Goal: Task Accomplishment & Management: Manage account settings

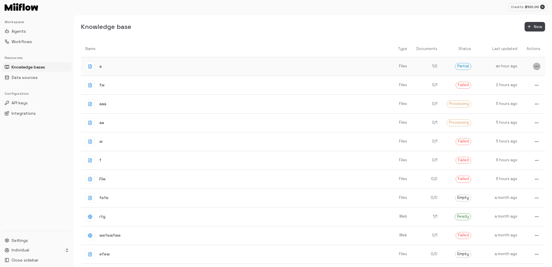
click at [537, 65] on icon "more" at bounding box center [537, 66] width 5 height 5
click at [533, 87] on span "Delete" at bounding box center [534, 86] width 15 height 5
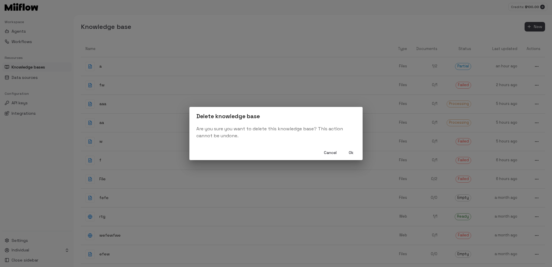
click at [351, 152] on button "Ok" at bounding box center [351, 152] width 18 height 11
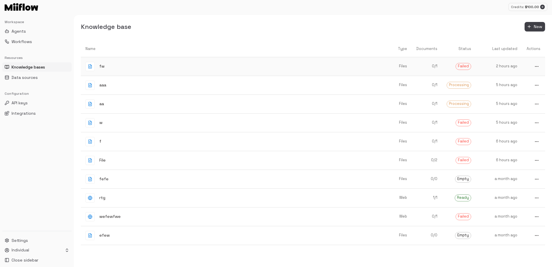
click at [533, 64] on link at bounding box center [533, 66] width 23 height 17
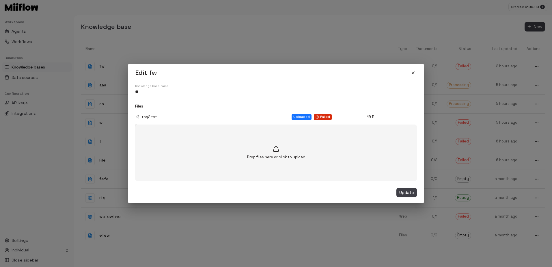
click at [411, 75] on icon "close" at bounding box center [413, 73] width 5 height 5
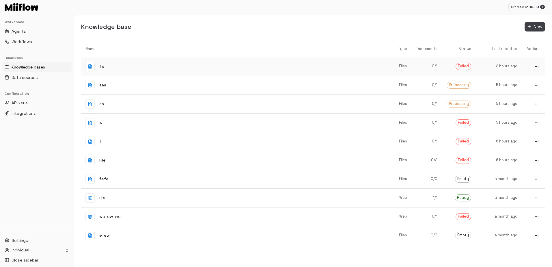
click at [536, 65] on icon "more" at bounding box center [537, 66] width 5 height 5
click at [528, 89] on span "Delete" at bounding box center [534, 86] width 15 height 5
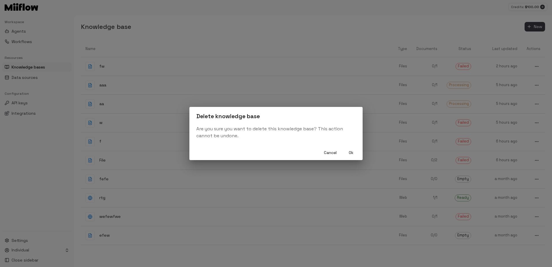
click at [351, 154] on button "Ok" at bounding box center [351, 152] width 18 height 11
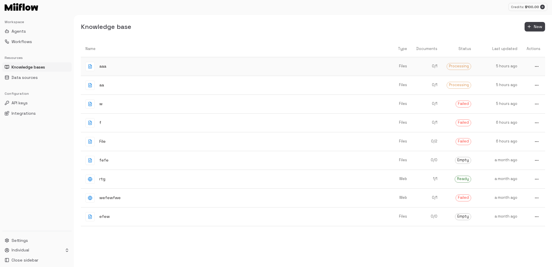
click at [539, 68] on button "more" at bounding box center [537, 67] width 8 height 8
click at [530, 87] on span "Delete" at bounding box center [534, 86] width 15 height 5
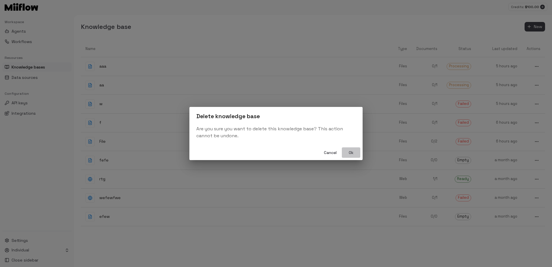
click at [350, 151] on button "Ok" at bounding box center [351, 152] width 18 height 11
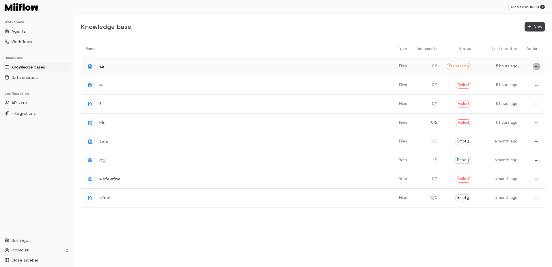
click at [536, 68] on icon "more" at bounding box center [537, 66] width 5 height 5
click at [534, 86] on span "Delete" at bounding box center [534, 86] width 15 height 5
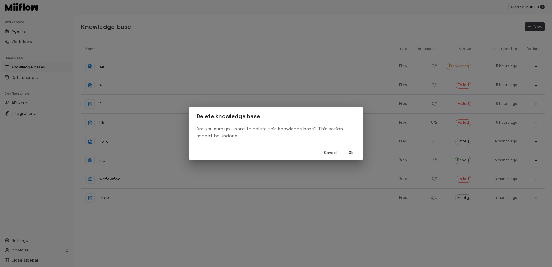
click at [352, 153] on button "Ok" at bounding box center [351, 152] width 18 height 11
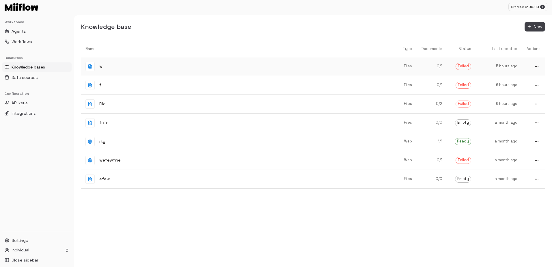
click at [537, 68] on icon "more" at bounding box center [537, 66] width 5 height 5
click at [526, 91] on ul "Edit Delete" at bounding box center [529, 81] width 35 height 23
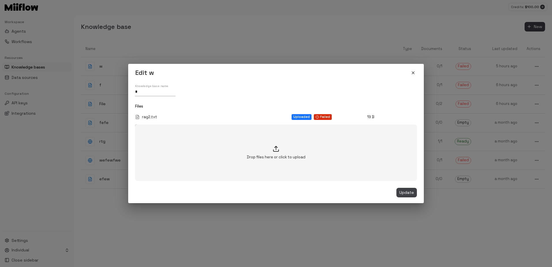
click at [414, 72] on icon "close" at bounding box center [413, 73] width 5 height 5
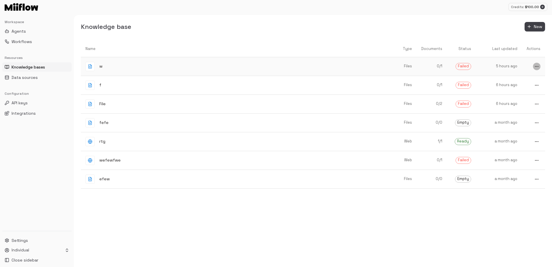
click at [537, 68] on icon "more" at bounding box center [537, 66] width 5 height 5
click at [523, 88] on icon at bounding box center [520, 86] width 7 height 7
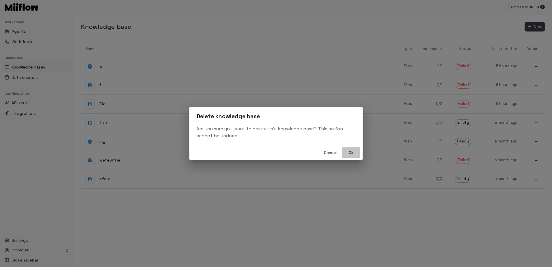
click at [352, 153] on button "Ok" at bounding box center [351, 152] width 18 height 11
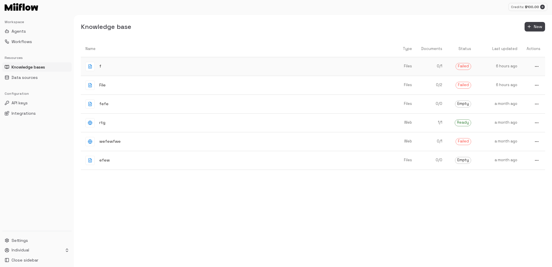
click at [536, 67] on icon "more" at bounding box center [537, 66] width 5 height 5
click at [523, 90] on icon at bounding box center [520, 86] width 7 height 7
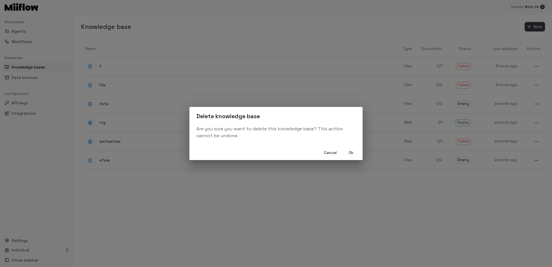
click at [351, 151] on button "Ok" at bounding box center [351, 152] width 18 height 11
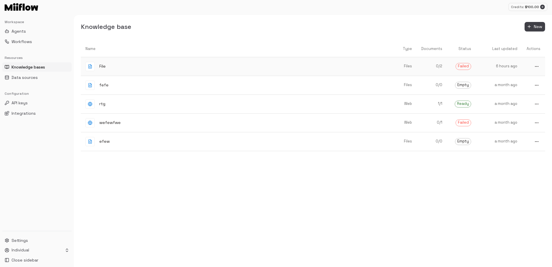
click at [537, 67] on icon "more" at bounding box center [537, 66] width 5 height 5
click at [532, 88] on span "Delete" at bounding box center [534, 86] width 15 height 5
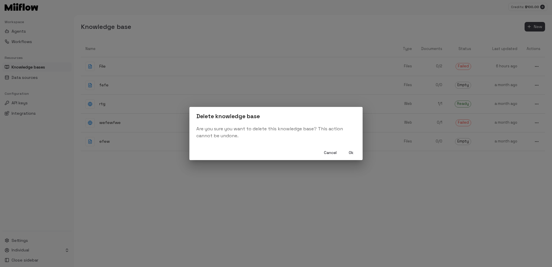
drag, startPoint x: 357, startPoint y: 155, endPoint x: 357, endPoint y: 152, distance: 3.0
click at [356, 155] on button "Ok" at bounding box center [351, 152] width 18 height 11
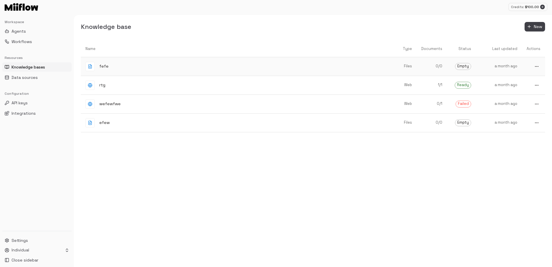
click at [540, 65] on button "more" at bounding box center [537, 67] width 8 height 8
click at [538, 87] on span "Delete" at bounding box center [534, 86] width 15 height 5
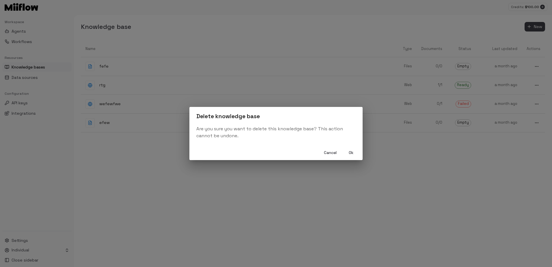
click at [352, 151] on button "Ok" at bounding box center [351, 152] width 18 height 11
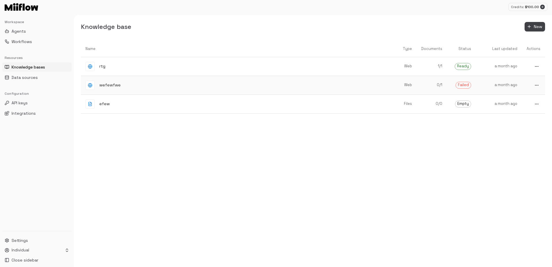
click at [537, 69] on icon "more" at bounding box center [537, 66] width 5 height 5
click at [527, 105] on div at bounding box center [522, 105] width 10 height 7
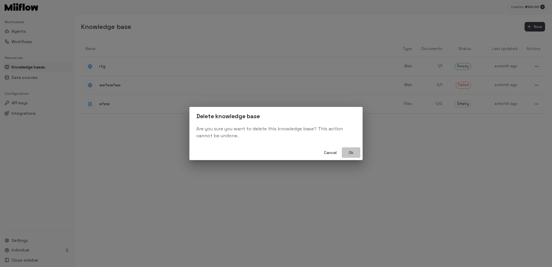
drag, startPoint x: 354, startPoint y: 154, endPoint x: 448, endPoint y: 102, distance: 106.8
click at [354, 154] on button "Ok" at bounding box center [351, 152] width 18 height 11
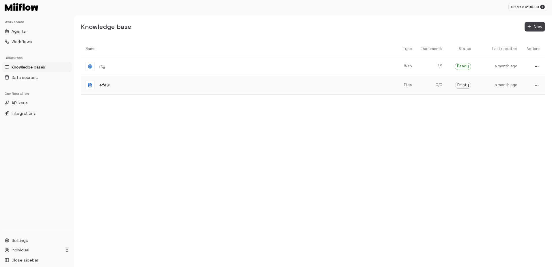
click at [535, 70] on button "more" at bounding box center [537, 67] width 8 height 8
click at [530, 105] on span "Delete" at bounding box center [534, 105] width 15 height 5
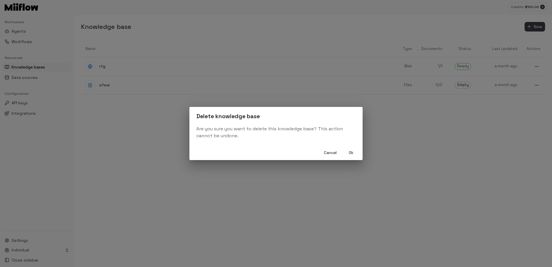
click at [355, 153] on button "Ok" at bounding box center [351, 152] width 18 height 11
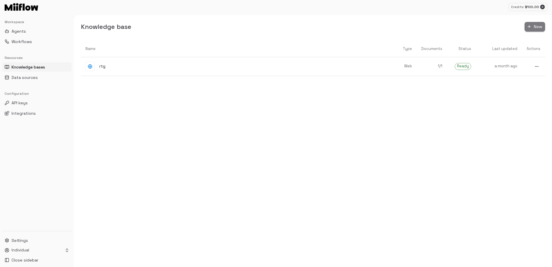
click at [537, 26] on span "New" at bounding box center [538, 26] width 8 height 7
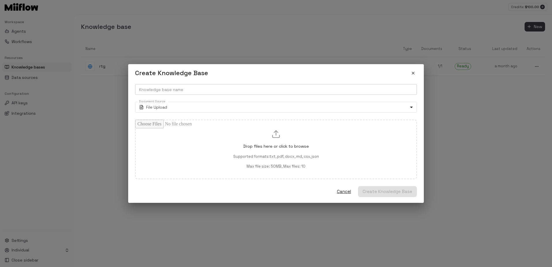
click at [172, 88] on input "Knowledge base name" at bounding box center [276, 89] width 282 height 11
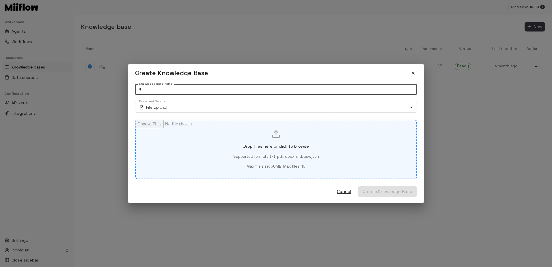
type input "*"
click at [181, 125] on div "Drop files here or click to browse Supported formats: txt, pdf, docx, md, csv, …" at bounding box center [276, 150] width 282 height 60
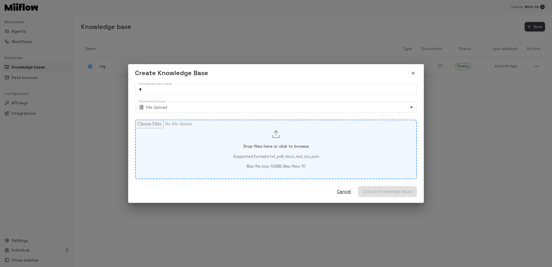
type input "**********"
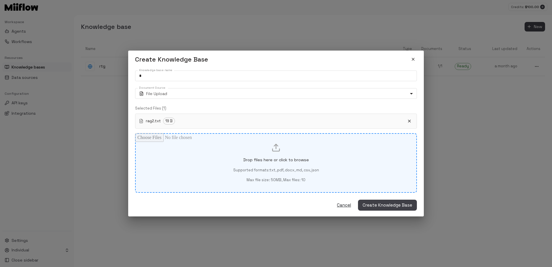
click at [181, 149] on div "Drop files here or click to browse Supported formats: txt, pdf, docx, md, csv, …" at bounding box center [276, 163] width 262 height 40
type input "**********"
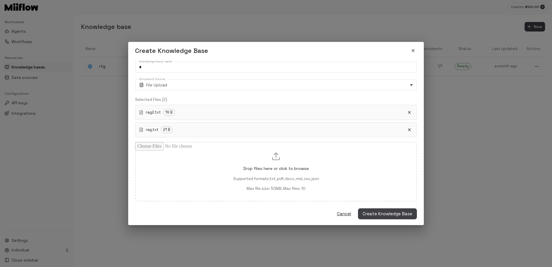
click at [383, 216] on span "Create Knowledge Base" at bounding box center [388, 214] width 50 height 8
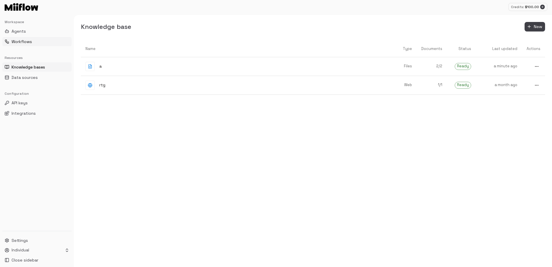
click at [22, 42] on span "Workflows" at bounding box center [22, 42] width 21 height 6
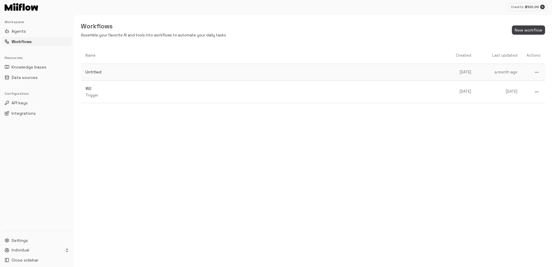
click at [206, 70] on p "Untitled" at bounding box center [264, 72] width 357 height 6
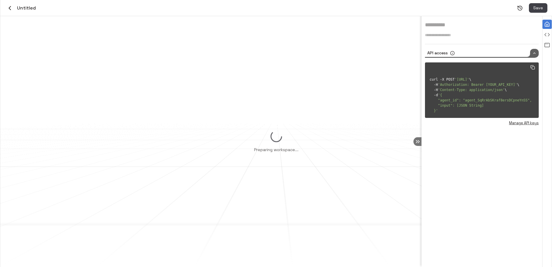
type input "********"
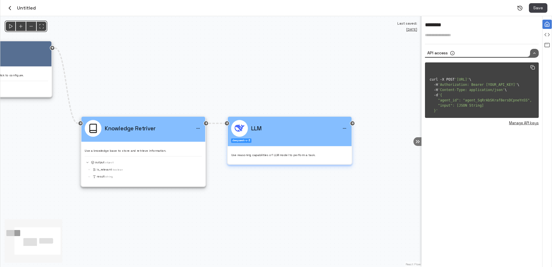
click at [345, 127] on icon "menu" at bounding box center [345, 128] width 4 height 4
click at [331, 149] on li "Make output" at bounding box center [330, 147] width 38 height 9
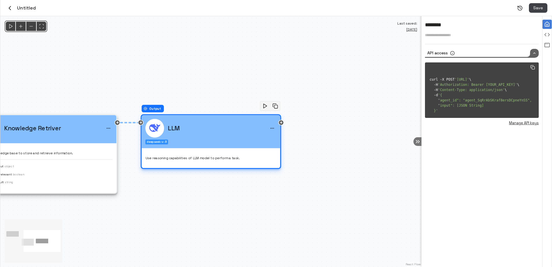
click at [273, 131] on button "menu" at bounding box center [272, 128] width 8 height 8
click at [274, 127] on icon "menu" at bounding box center [272, 128] width 5 height 5
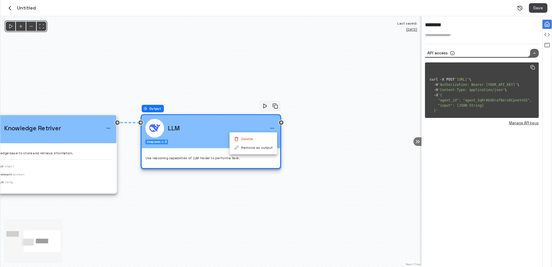
click at [263, 139] on li "Delete" at bounding box center [254, 139] width 48 height 9
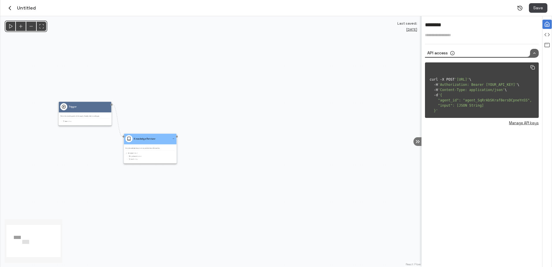
drag, startPoint x: 43, startPoint y: 173, endPoint x: 117, endPoint y: 164, distance: 74.9
click at [117, 164] on div "@keyframes flowAnimation { from { stroke-dashoffset: 36; } to { stroke-dashoffs…" at bounding box center [211, 141] width 422 height 251
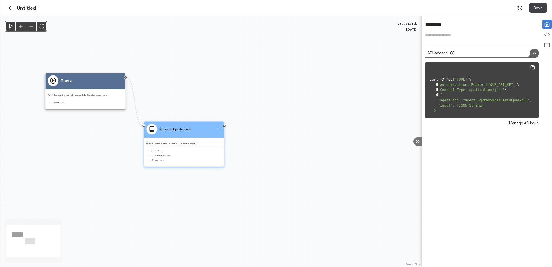
click at [199, 131] on div "Knowledge Retriver" at bounding box center [184, 129] width 75 height 11
click at [199, 131] on div "Knowledge Retriver" at bounding box center [184, 130] width 80 height 16
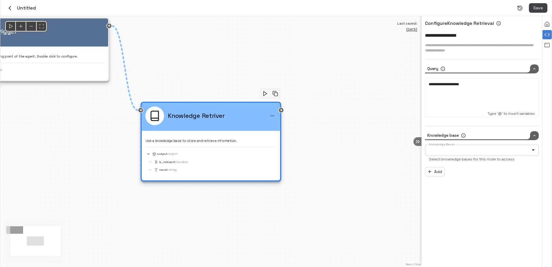
click at [507, 149] on body "**********" at bounding box center [276, 133] width 552 height 267
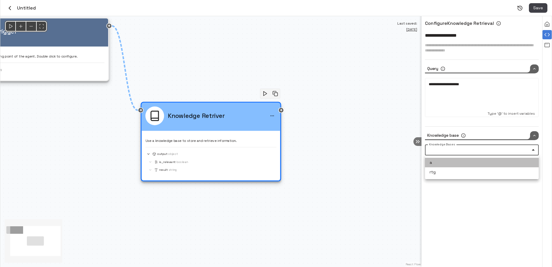
click at [450, 165] on li "a" at bounding box center [482, 163] width 114 height 10
type input "**********"
click at [453, 88] on div at bounding box center [276, 133] width 552 height 267
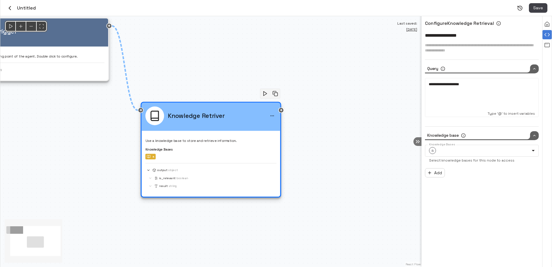
click at [459, 93] on div "**********" at bounding box center [482, 96] width 106 height 29
drag, startPoint x: 486, startPoint y: 83, endPoint x: 367, endPoint y: 85, distance: 118.5
click at [368, 86] on div "**********" at bounding box center [276, 141] width 552 height 251
click at [541, 3] on div "Untitled Save" at bounding box center [276, 8] width 552 height 16
click at [539, 4] on span "Save" at bounding box center [539, 7] width 10 height 7
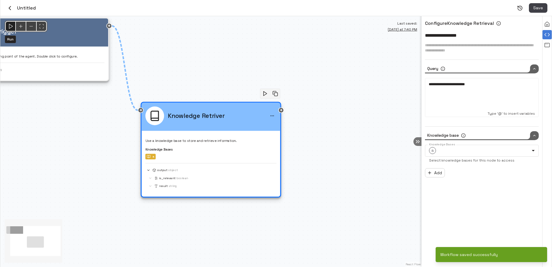
click at [12, 25] on polygon "Run" at bounding box center [10, 26] width 3 height 5
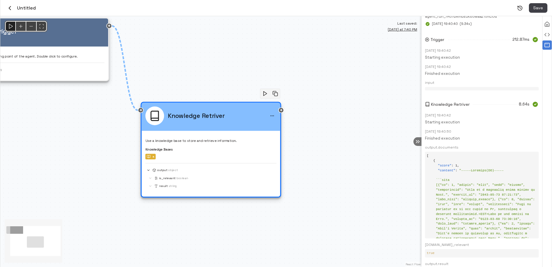
scroll to position [49, 0]
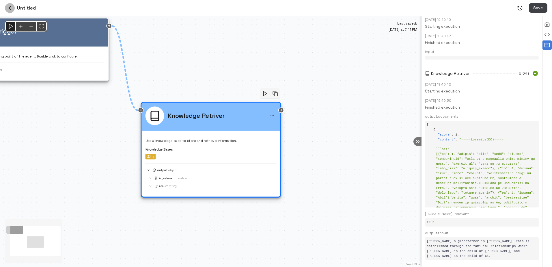
click at [8, 8] on icon "button" at bounding box center [9, 8] width 7 height 7
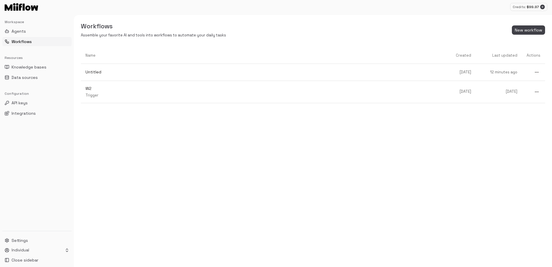
click at [34, 72] on ul "Knowledge bases Data sources" at bounding box center [36, 72] width 69 height 20
click at [37, 65] on span "Knowledge bases" at bounding box center [29, 67] width 35 height 6
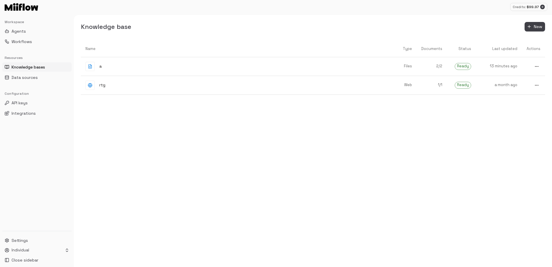
drag, startPoint x: 282, startPoint y: 130, endPoint x: 377, endPoint y: 103, distance: 98.6
click at [283, 130] on div "Name Type Documents Status Last updated Actions a Files 2 / 2 Ready 13 minutes …" at bounding box center [313, 154] width 465 height 227
click at [530, 26] on icon "button" at bounding box center [529, 26] width 5 height 5
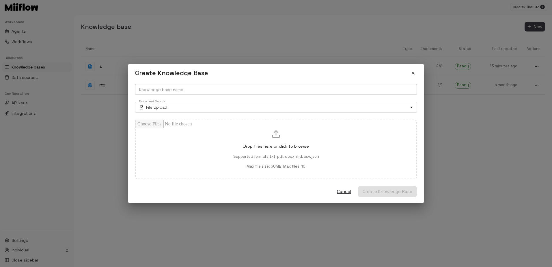
click at [220, 90] on input "Knowledge base name" at bounding box center [276, 89] width 282 height 11
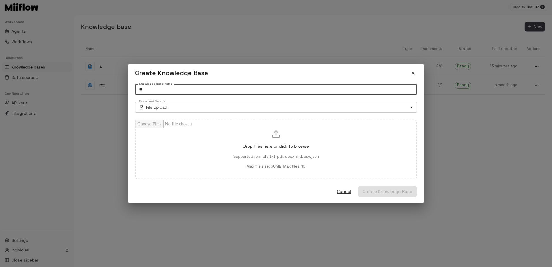
type input "**"
click at [210, 107] on body "Credits: $ 99.97 Workspace Agents Workflows Resources Knowledge bases Data sour…" at bounding box center [276, 133] width 552 height 267
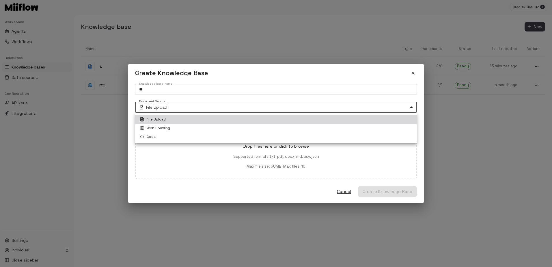
click at [191, 125] on li "Web Crawling" at bounding box center [276, 128] width 282 height 9
type input "***"
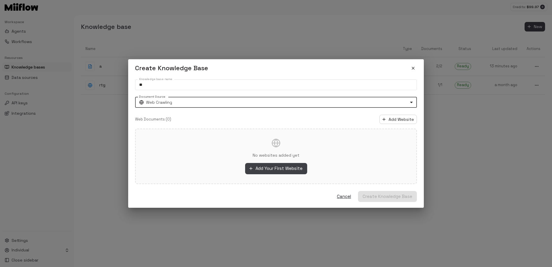
click at [246, 150] on div "No websites added yet Add Your First Website" at bounding box center [276, 156] width 262 height 36
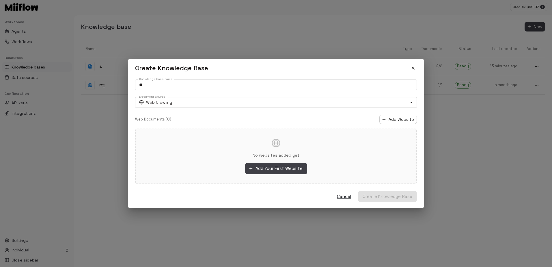
click at [272, 179] on div "No websites added yet Add Your First Website" at bounding box center [276, 156] width 282 height 55
click at [277, 166] on button "Add Your First Website" at bounding box center [276, 168] width 62 height 11
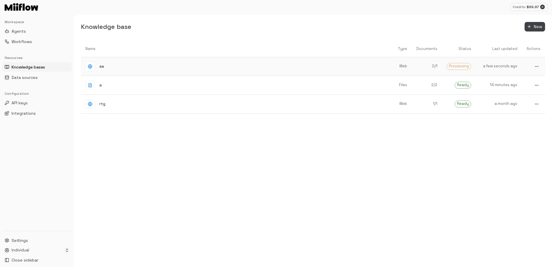
click at [321, 64] on div "aa" at bounding box center [232, 66] width 293 height 9
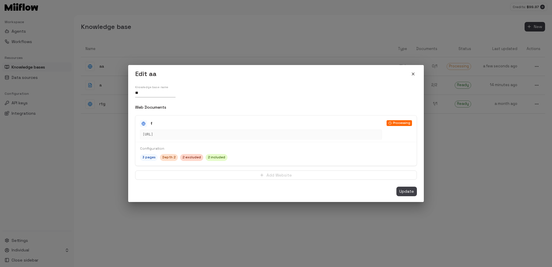
click at [413, 71] on button "close" at bounding box center [414, 74] width 8 height 8
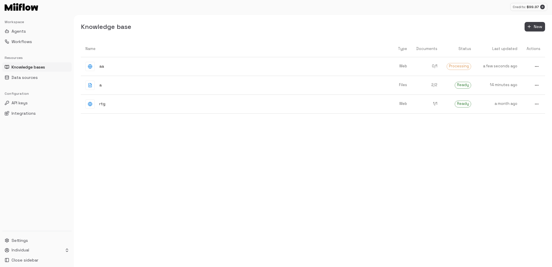
click at [361, 146] on div "Name Type Documents Status Last updated Actions aa Web 0 / 1 Processing a few s…" at bounding box center [313, 154] width 465 height 227
click at [531, 26] on icon "button" at bounding box center [529, 26] width 5 height 5
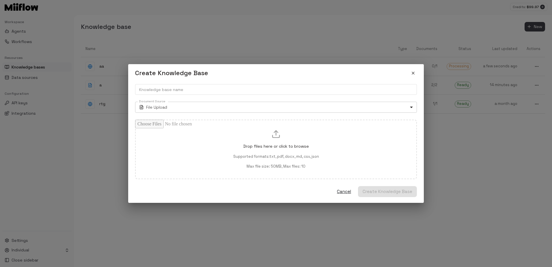
click at [159, 108] on body "Credits: $ 99.97 Workspace Agents Workflows Resources Knowledge bases Data sour…" at bounding box center [276, 133] width 552 height 267
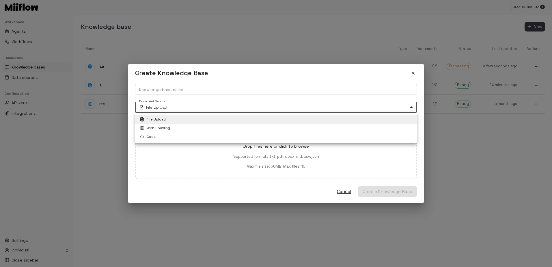
click at [159, 136] on li "Coda" at bounding box center [276, 136] width 282 height 9
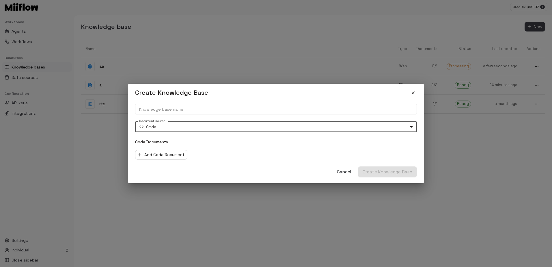
type input "****"
click at [168, 110] on input "Knowledge base name" at bounding box center [276, 109] width 282 height 11
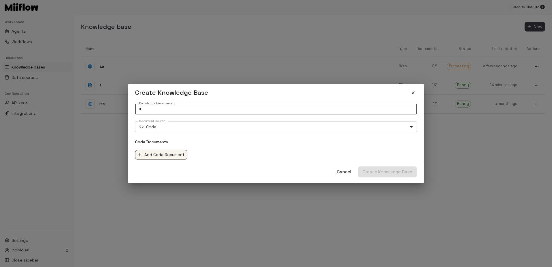
type input "*"
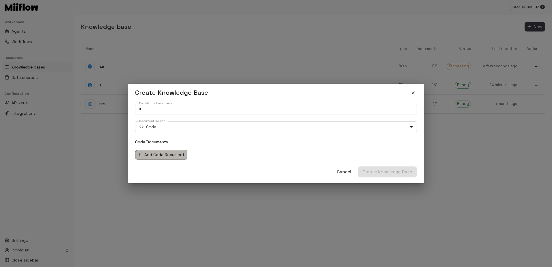
click at [151, 154] on button "Add Coda Document" at bounding box center [161, 155] width 52 height 10
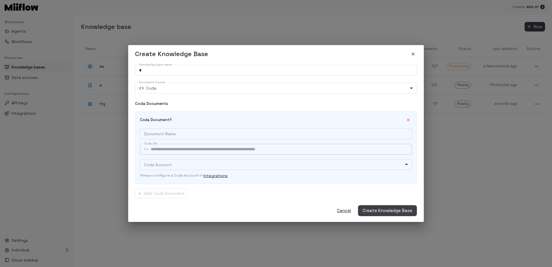
drag, startPoint x: 167, startPoint y: 151, endPoint x: 175, endPoint y: 149, distance: 8.6
click at [168, 151] on input "Coda URL" at bounding box center [282, 149] width 262 height 11
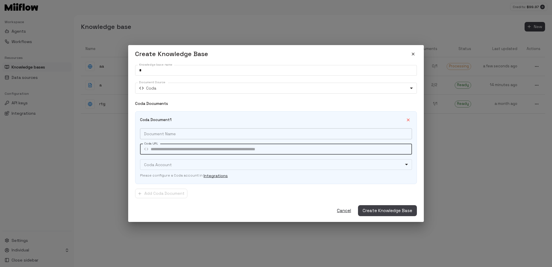
paste input "**********"
type input "**********"
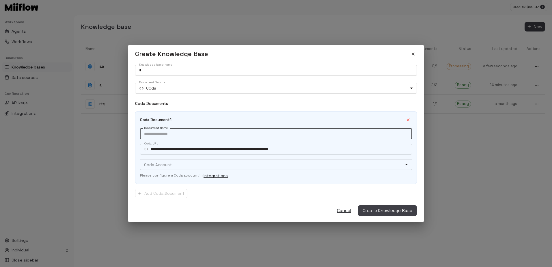
click at [178, 137] on input "Document Name" at bounding box center [276, 133] width 272 height 11
type input "*"
click at [172, 165] on body "**********" at bounding box center [276, 133] width 552 height 267
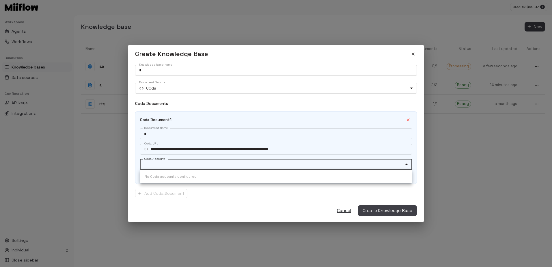
drag, startPoint x: 178, startPoint y: 170, endPoint x: 177, endPoint y: 174, distance: 3.9
click at [177, 171] on ul "No Coda accounts configured" at bounding box center [276, 176] width 272 height 13
click at [170, 163] on div at bounding box center [276, 133] width 552 height 267
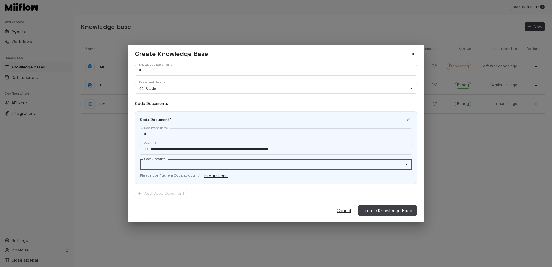
click at [160, 162] on body "**********" at bounding box center [276, 133] width 552 height 267
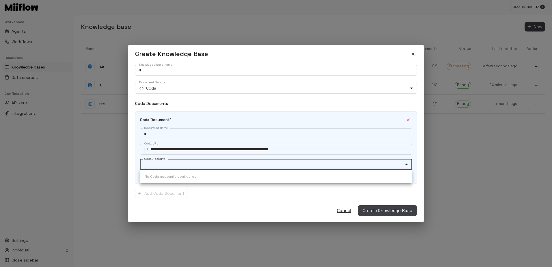
click at [175, 162] on div at bounding box center [276, 133] width 552 height 267
click at [192, 160] on body "**********" at bounding box center [276, 133] width 552 height 267
click at [192, 160] on div at bounding box center [276, 133] width 552 height 267
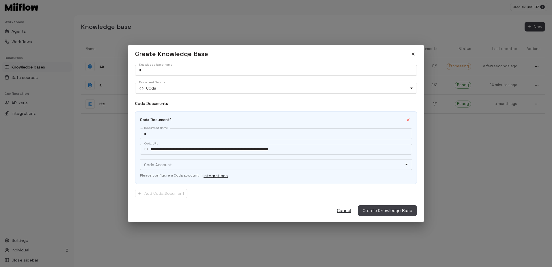
click at [251, 199] on div "**********" at bounding box center [276, 139] width 282 height 153
click at [265, 161] on body "**********" at bounding box center [276, 133] width 552 height 267
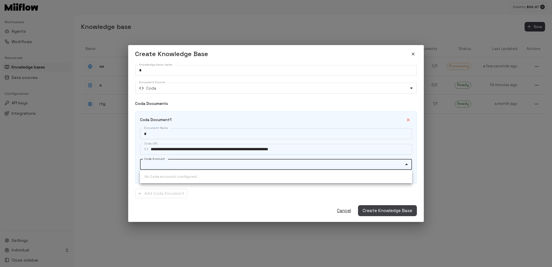
click at [232, 207] on div at bounding box center [276, 133] width 552 height 267
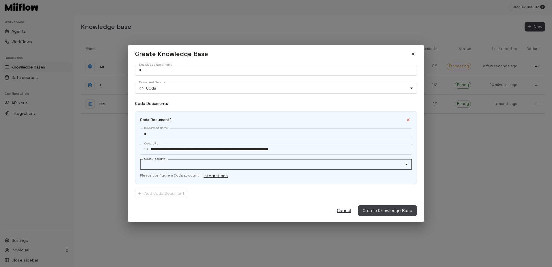
click at [405, 53] on div "Create Knowledge Base" at bounding box center [276, 54] width 282 height 8
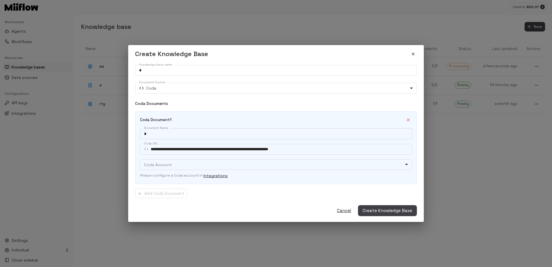
click at [413, 50] on div "Create Knowledge Base" at bounding box center [276, 54] width 282 height 8
click at [417, 52] on div "Create Knowledge Base" at bounding box center [276, 54] width 282 height 8
click at [415, 52] on icon "close" at bounding box center [413, 54] width 5 height 5
type input "****"
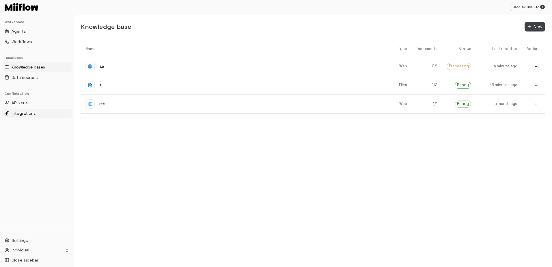
click at [33, 115] on span "Integrations" at bounding box center [24, 113] width 24 height 6
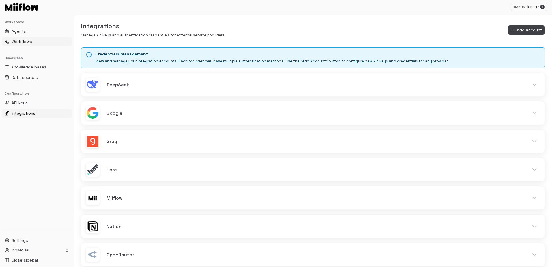
click at [28, 42] on span "Workflows" at bounding box center [22, 42] width 21 height 6
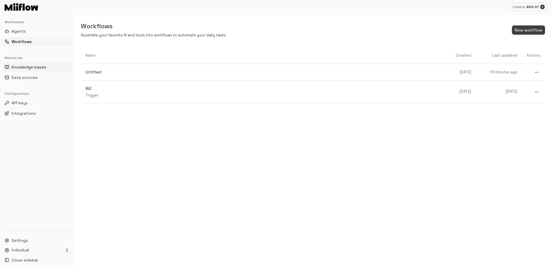
click at [22, 66] on span "Knowledge bases" at bounding box center [29, 67] width 35 height 6
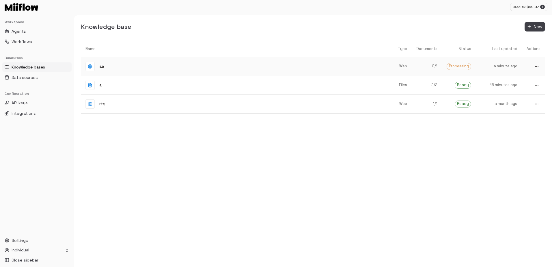
click at [276, 67] on div "aa" at bounding box center [232, 66] width 293 height 9
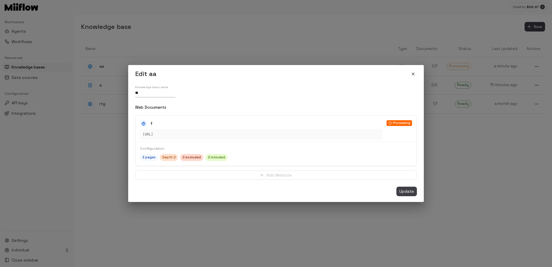
click at [413, 71] on button "close" at bounding box center [414, 74] width 8 height 8
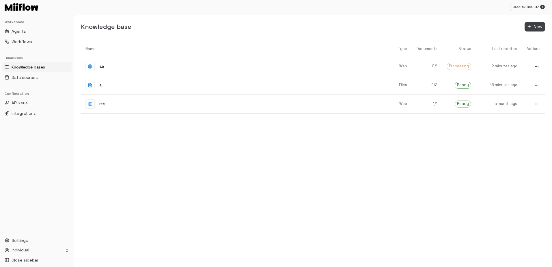
click at [340, 154] on div "Name Type Documents Status Last updated Actions aa Web 0 / 1 Processing 2 minut…" at bounding box center [313, 154] width 465 height 227
click at [351, 55] on th "Name" at bounding box center [232, 49] width 302 height 16
click at [343, 62] on div "aa" at bounding box center [232, 66] width 293 height 9
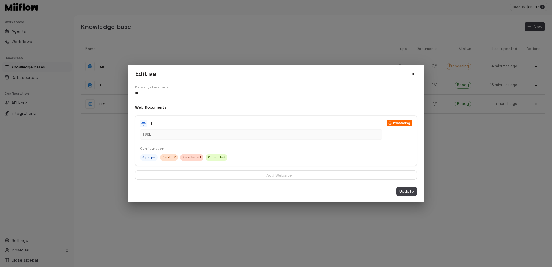
click at [412, 74] on icon "close" at bounding box center [413, 74] width 5 height 5
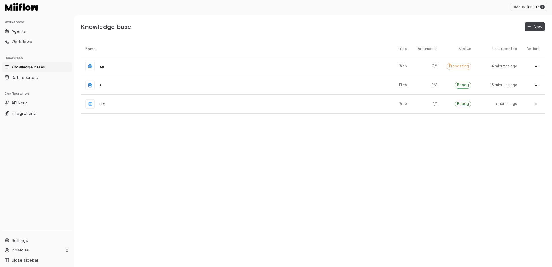
click at [246, 152] on div "Name Type Documents Status Last updated Actions aa Web 0 / 1 Processing 4 minut…" at bounding box center [313, 154] width 465 height 227
click at [331, 150] on div "Name Type Documents Status Last updated Actions aa Web 0 / 1 Processing 4 minut…" at bounding box center [313, 154] width 465 height 227
click at [423, 66] on p "0 / 1" at bounding box center [427, 66] width 21 height 5
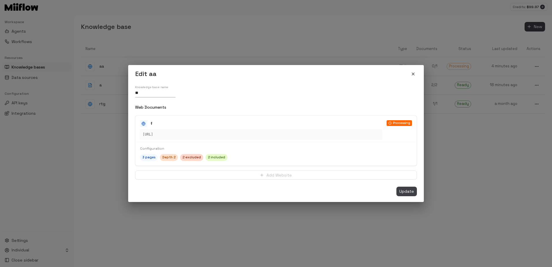
click at [415, 74] on icon "close" at bounding box center [413, 74] width 5 height 5
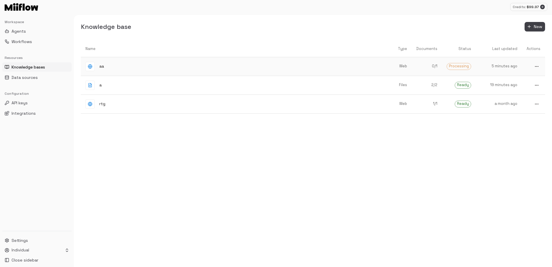
click at [363, 69] on div "aa" at bounding box center [232, 66] width 293 height 9
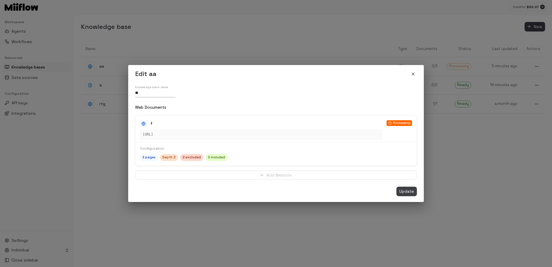
click at [414, 73] on icon "close" at bounding box center [413, 74] width 5 height 5
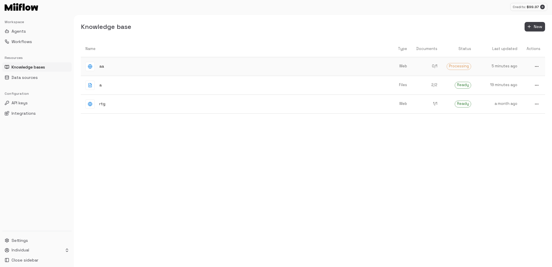
click at [343, 66] on div "aa" at bounding box center [232, 66] width 293 height 9
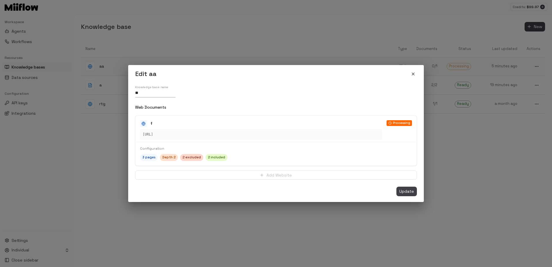
click at [413, 73] on icon "close" at bounding box center [413, 74] width 5 height 5
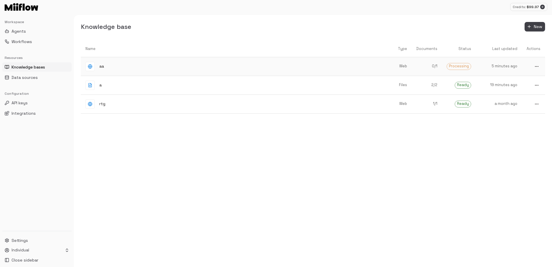
click at [336, 62] on div "aa" at bounding box center [232, 66] width 293 height 9
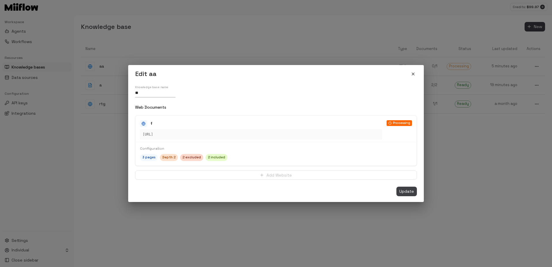
click at [411, 69] on h2 "Edit aa" at bounding box center [276, 74] width 296 height 18
click at [411, 73] on icon "close" at bounding box center [413, 74] width 5 height 5
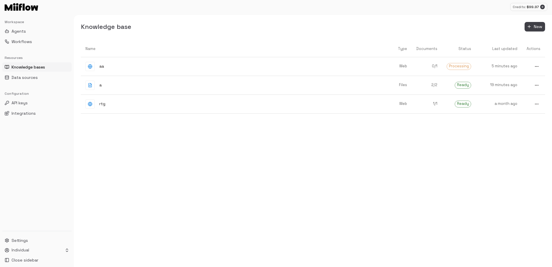
click at [385, 155] on div "Name Type Documents Status Last updated Actions aa Web 0 / 1 Processing 5 minut…" at bounding box center [313, 154] width 465 height 227
